Goal: Information Seeking & Learning: Find specific fact

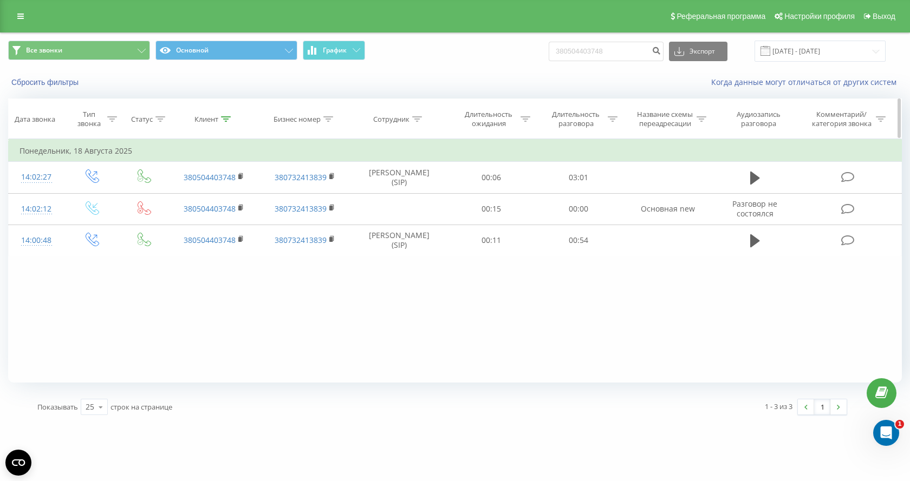
click at [229, 124] on th "Клиент" at bounding box center [214, 119] width 90 height 40
click at [227, 117] on icon at bounding box center [226, 118] width 10 height 5
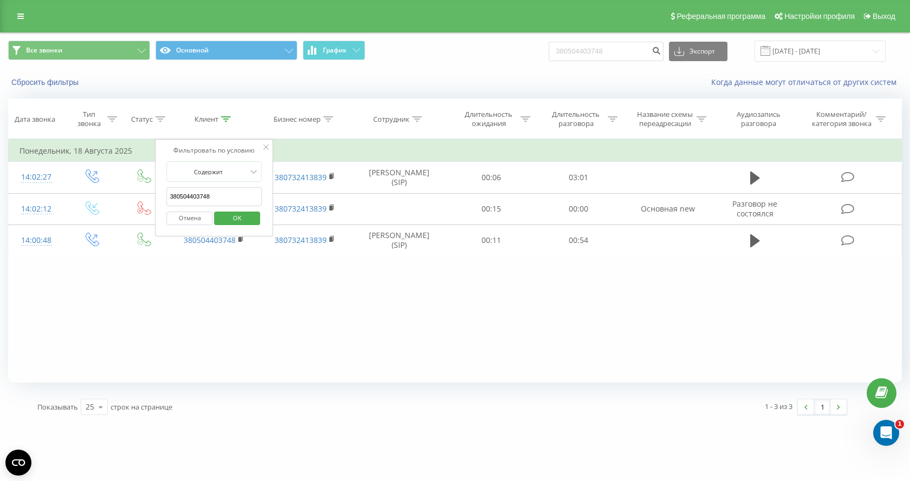
drag, startPoint x: 198, startPoint y: 215, endPoint x: 245, endPoint y: 210, distance: 47.5
click at [198, 216] on button "Отмена" at bounding box center [190, 219] width 46 height 14
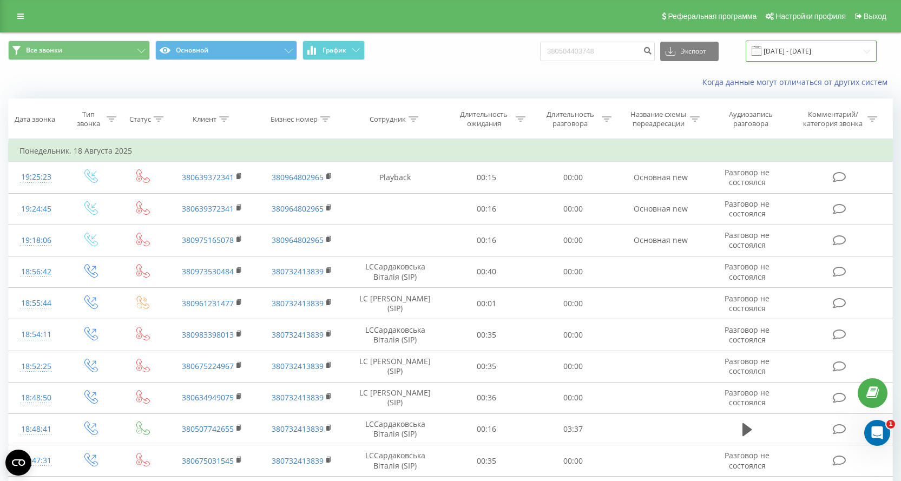
click at [802, 54] on input "18.08.2025 - 18.08.2025" at bounding box center [811, 51] width 131 height 21
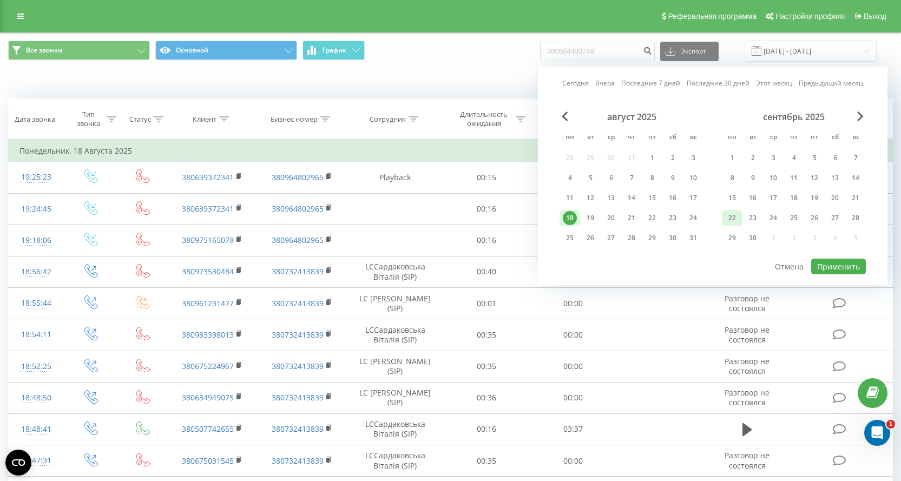
click at [735, 218] on div "22" at bounding box center [732, 218] width 14 height 14
click at [856, 269] on button "Применить" at bounding box center [839, 267] width 55 height 16
type input "[DATE] - [DATE]"
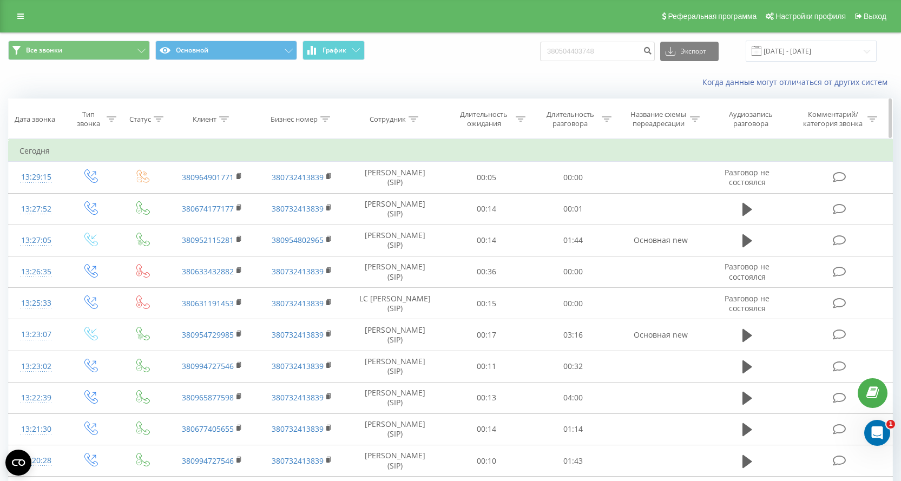
click at [411, 120] on icon at bounding box center [414, 118] width 10 height 5
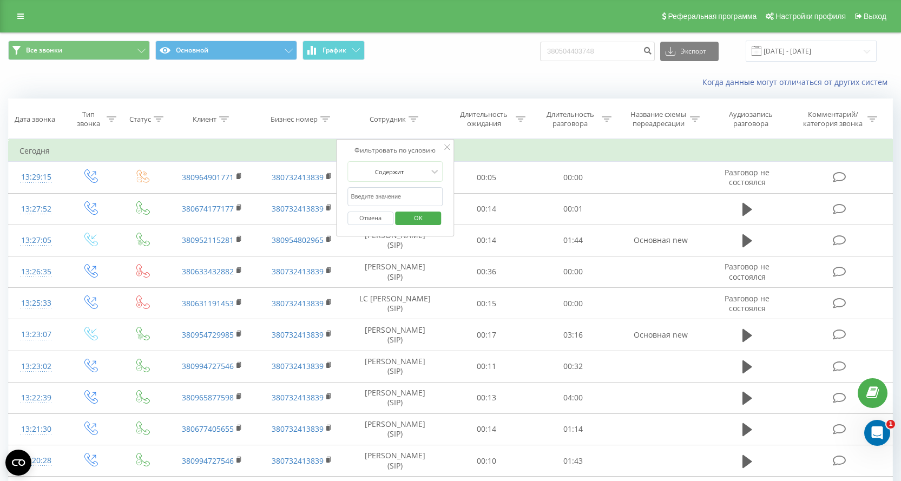
click at [372, 200] on input "text" at bounding box center [395, 196] width 95 height 19
type input "Черне"
drag, startPoint x: 420, startPoint y: 220, endPoint x: 430, endPoint y: 138, distance: 82.9
click at [420, 219] on span "OK" at bounding box center [418, 218] width 30 height 17
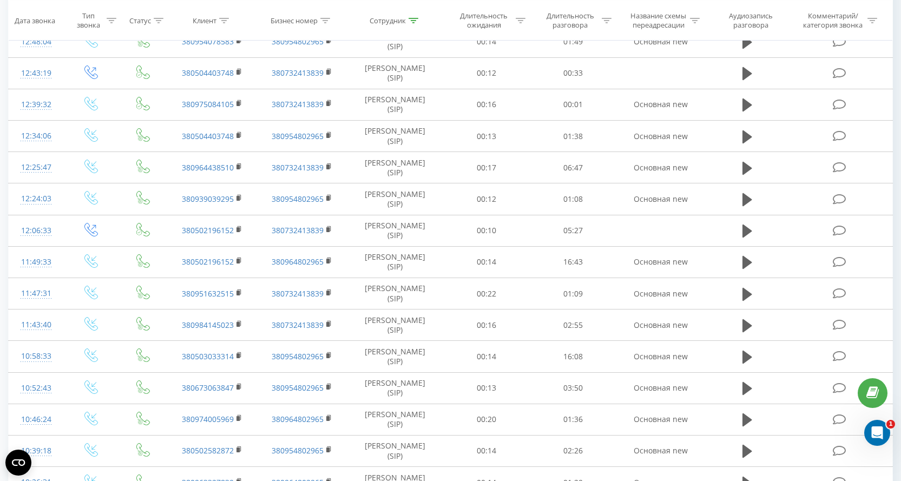
scroll to position [509, 0]
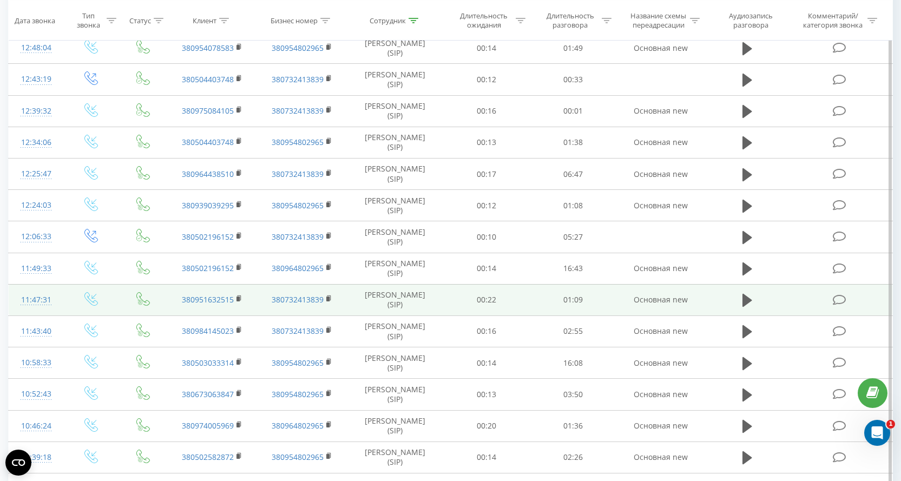
scroll to position [509, 0]
